Goal: Transaction & Acquisition: Book appointment/travel/reservation

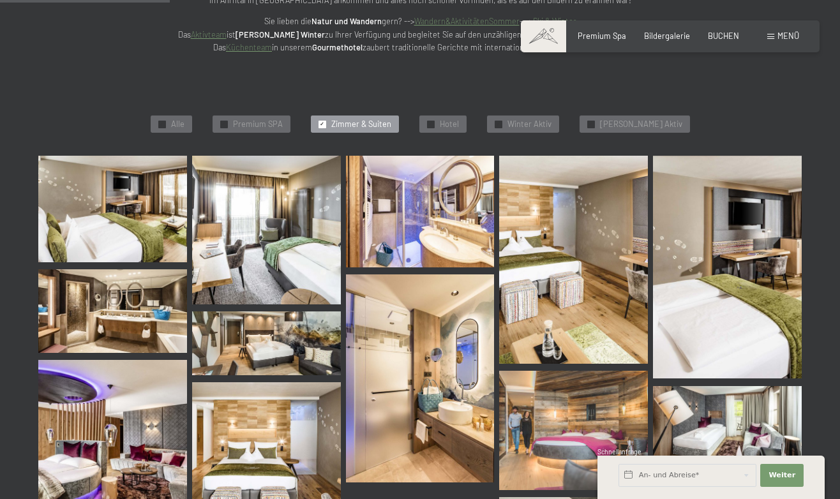
click at [782, 38] on span "Menü" at bounding box center [788, 36] width 22 height 10
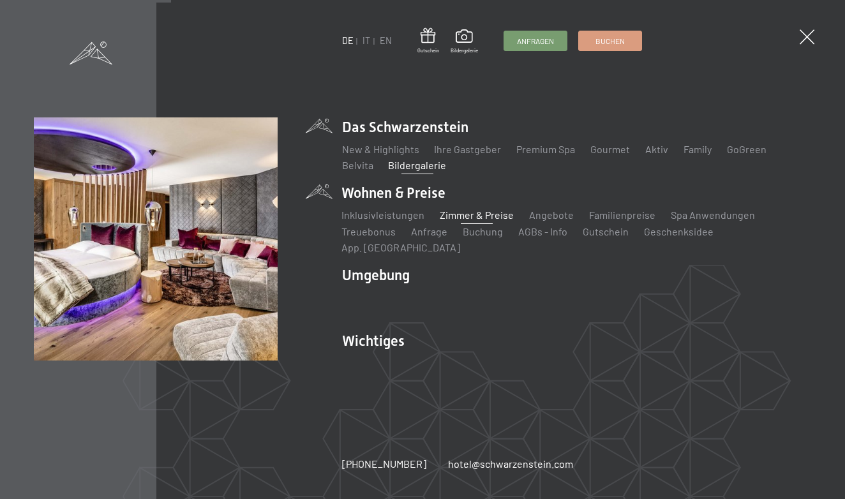
click at [452, 221] on link "Zimmer & Preise" at bounding box center [477, 215] width 74 height 12
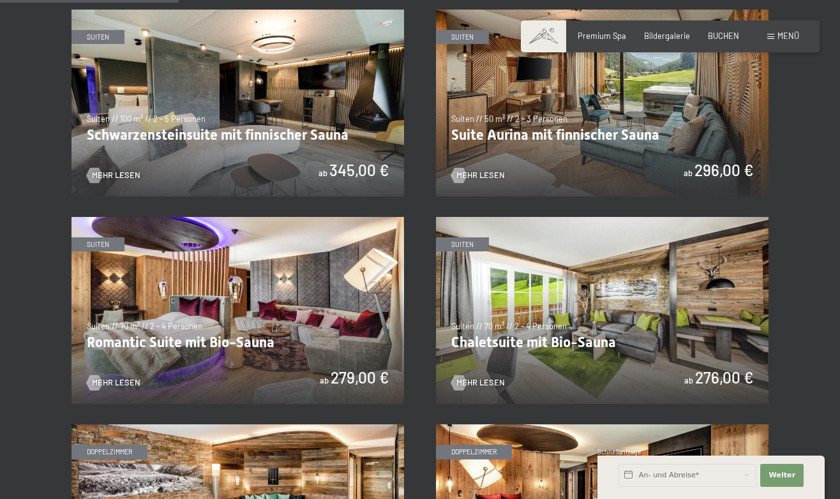
scroll to position [670, 0]
click at [567, 147] on img at bounding box center [602, 103] width 332 height 187
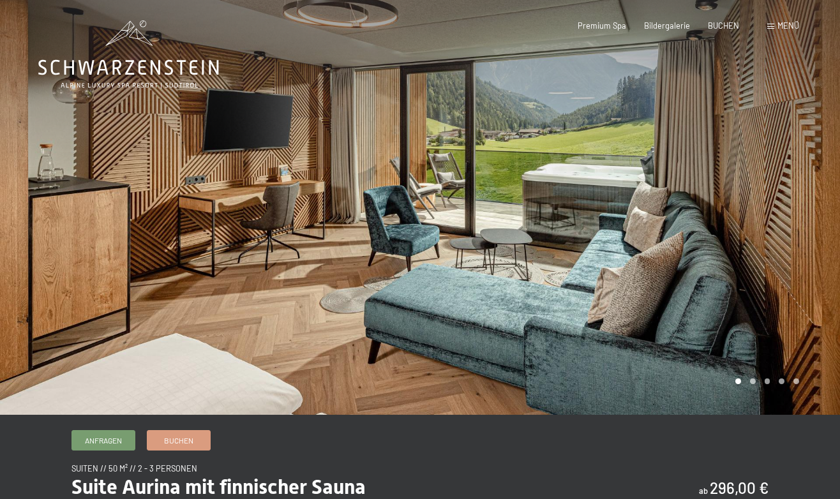
click at [789, 233] on div at bounding box center [630, 207] width 420 height 415
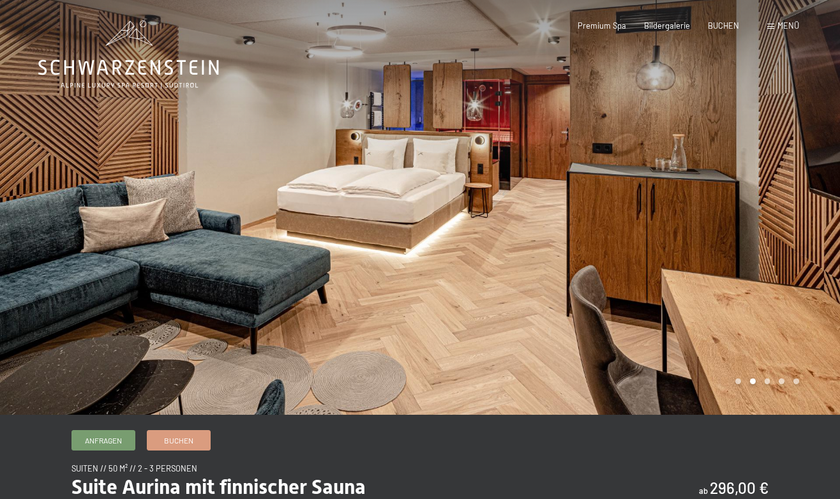
click at [789, 233] on div at bounding box center [630, 207] width 420 height 415
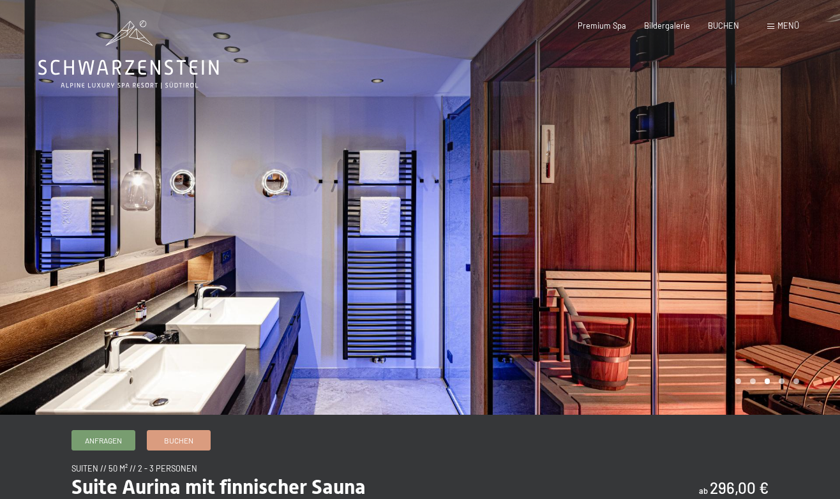
click at [789, 232] on div at bounding box center [630, 207] width 420 height 415
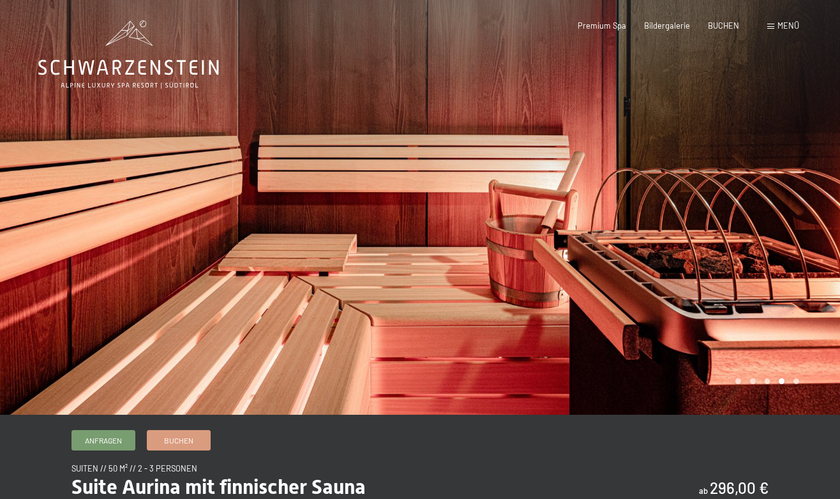
click at [789, 232] on div at bounding box center [630, 207] width 420 height 415
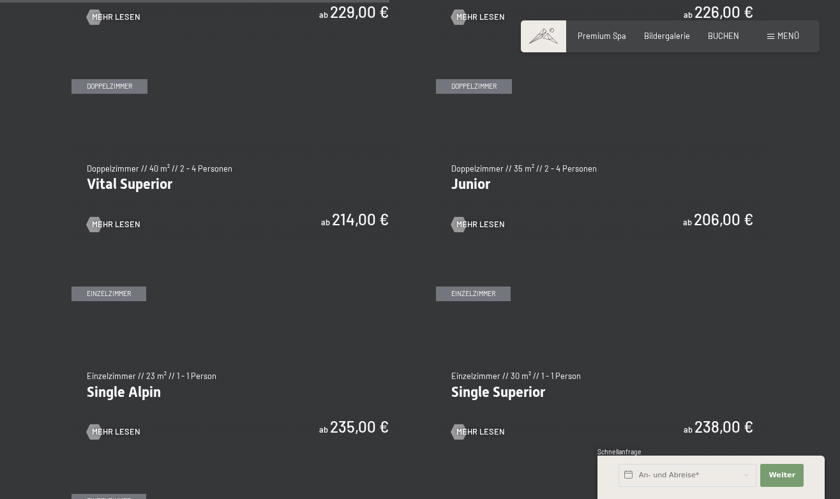
scroll to position [1450, 0]
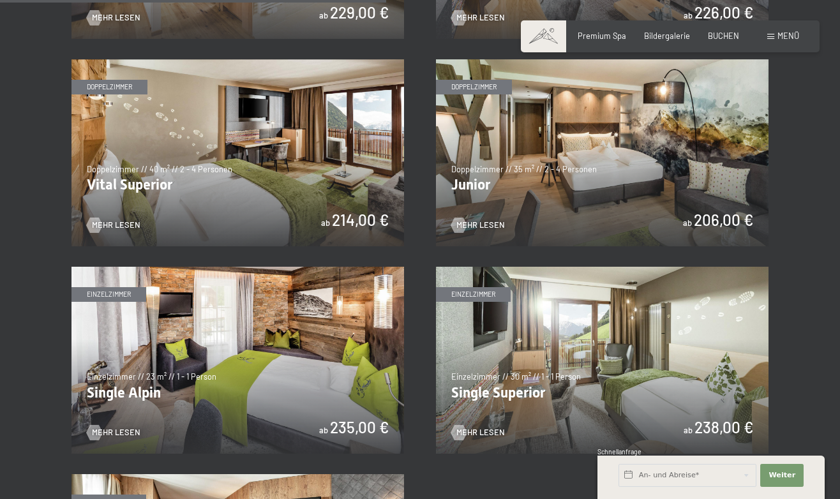
click at [314, 178] on img at bounding box center [237, 152] width 332 height 187
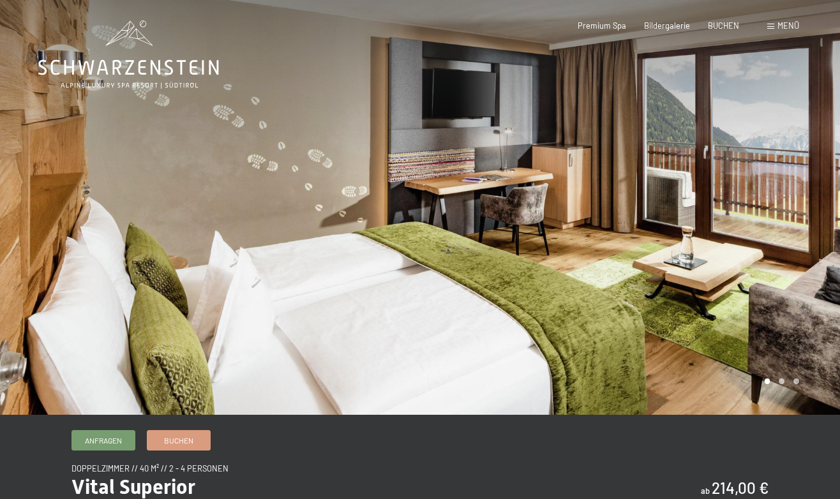
click at [665, 300] on div at bounding box center [630, 207] width 420 height 415
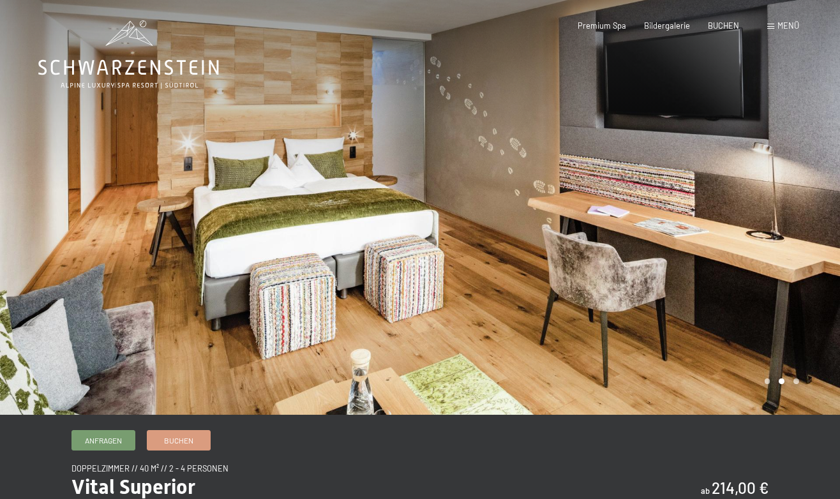
click at [664, 299] on div at bounding box center [630, 207] width 420 height 415
